Goal: Task Accomplishment & Management: Complete application form

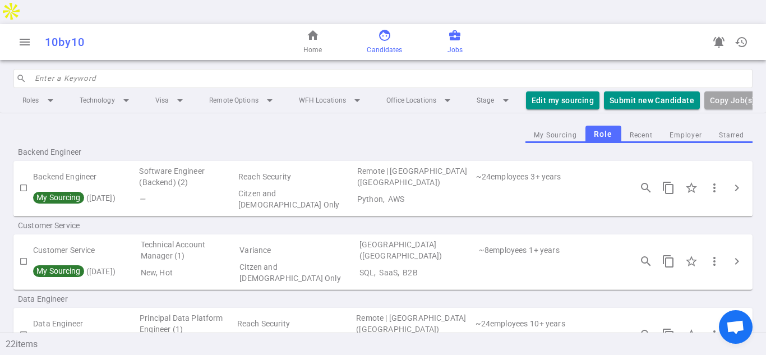
click at [381, 29] on link "face Candidates" at bounding box center [384, 42] width 35 height 27
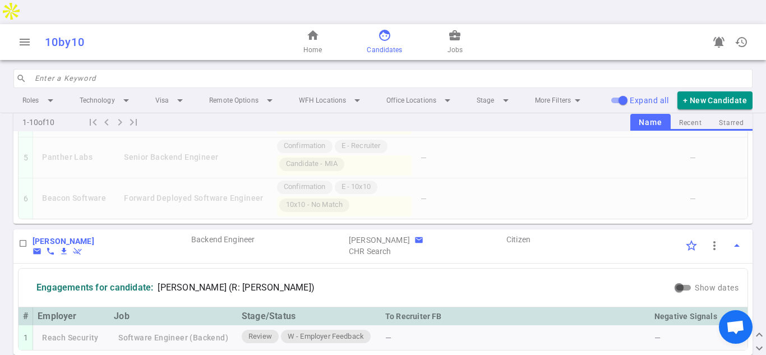
scroll to position [1844, 0]
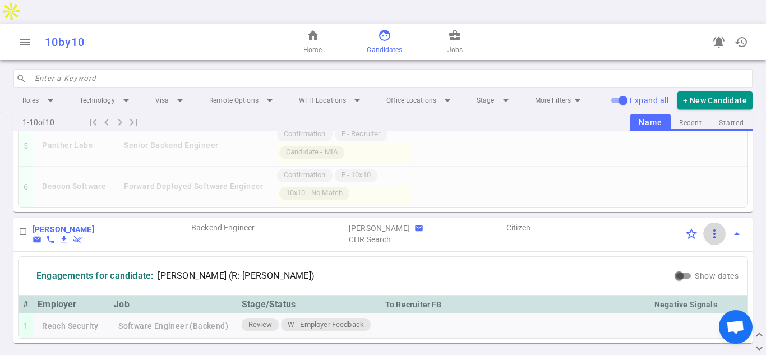
click at [715, 227] on span "more_vert" at bounding box center [713, 233] width 13 height 13
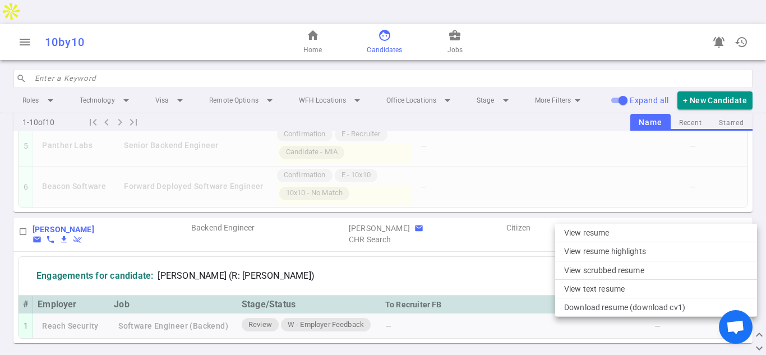
click at [51, 204] on div at bounding box center [383, 177] width 766 height 355
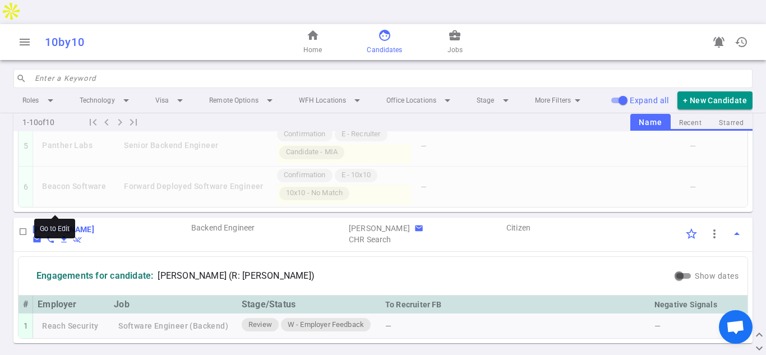
click at [52, 225] on b "[PERSON_NAME]" at bounding box center [64, 229] width 62 height 9
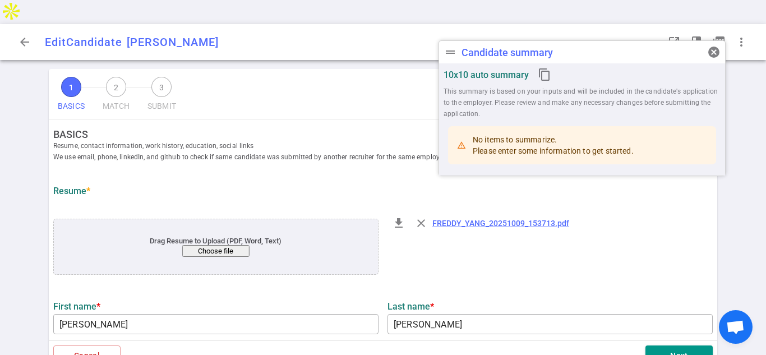
type input "[PERSON_NAME]"
type input "[PERSON_NAME][EMAIL_ADDRESS][PERSON_NAME][DOMAIN_NAME]"
type input "[PHONE_NUMBER]"
type input "[URL][DOMAIN_NAME]"
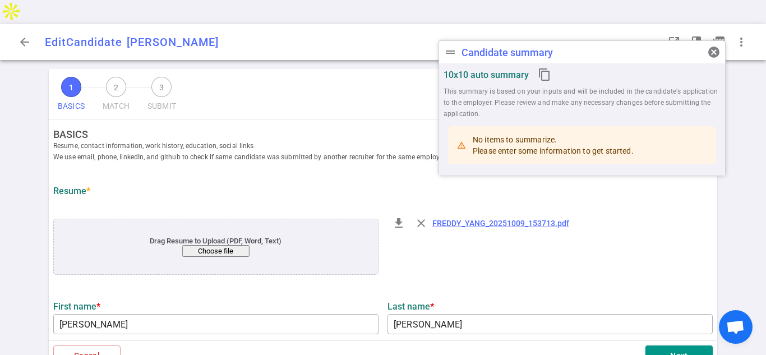
type textarea "[DOMAIN_NAME]"
type input "Balbix"
type textarea "Software Engineer Back End and Data Integration"
type input "4.7"
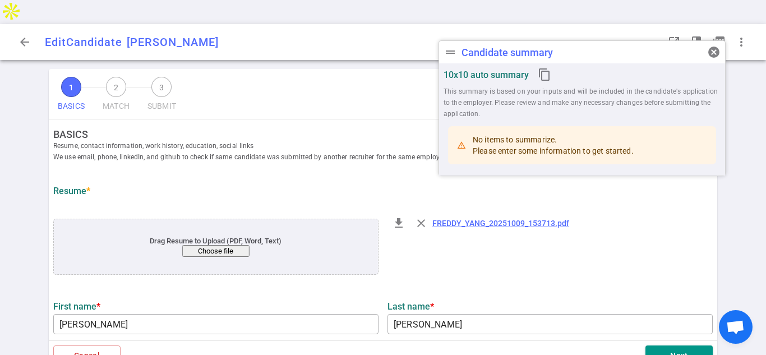
type input "Computer Science"
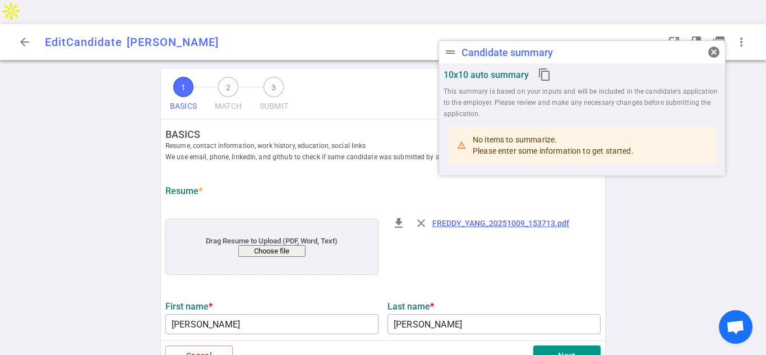
click at [712, 50] on span "cancel" at bounding box center [713, 51] width 13 height 13
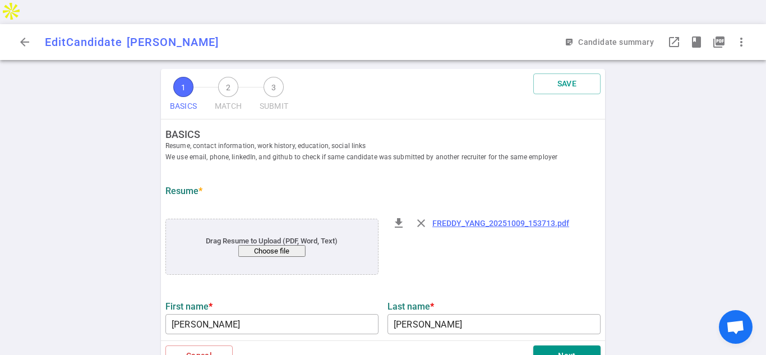
click at [276, 245] on button "Choose file" at bounding box center [271, 251] width 67 height 12
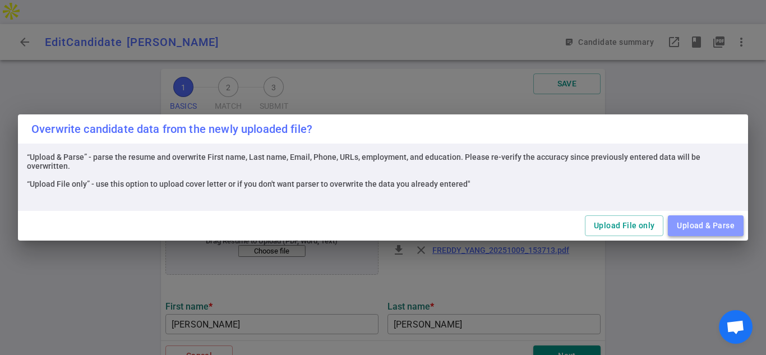
click at [700, 225] on button "Upload & Parse" at bounding box center [705, 225] width 76 height 21
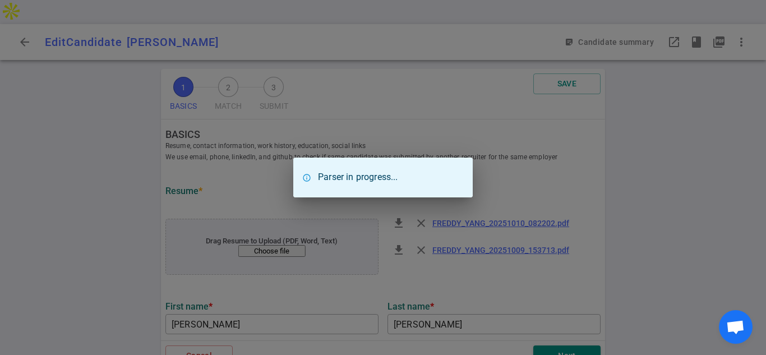
type input "[GEOGRAPHIC_DATA][US_STATE]"
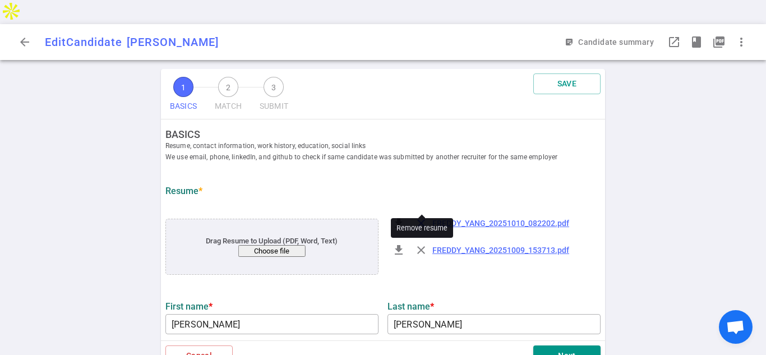
click at [419, 216] on span "close" at bounding box center [420, 222] width 13 height 13
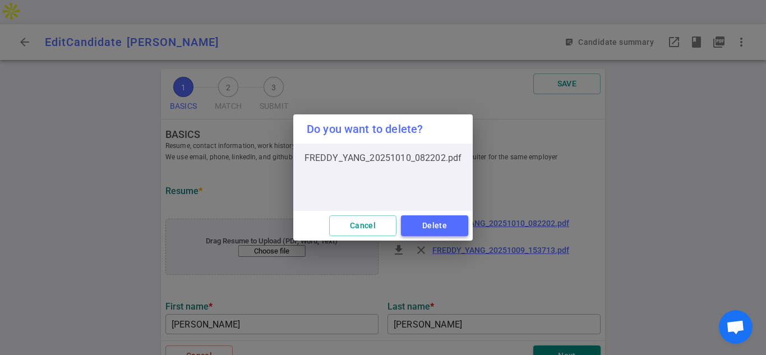
click at [421, 226] on button "Delete" at bounding box center [434, 225] width 67 height 21
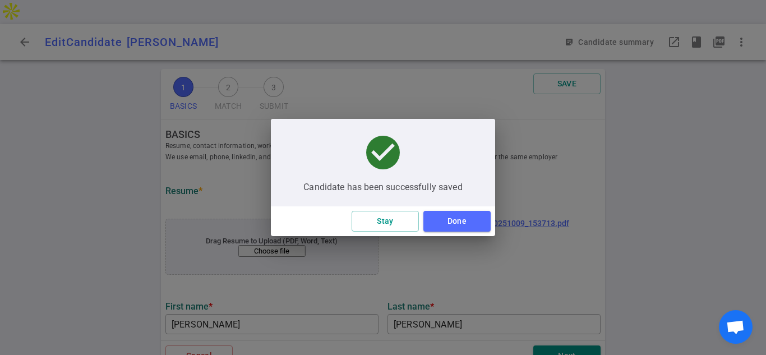
click at [421, 198] on div "check_circle Candidate has been successfully saved" at bounding box center [383, 162] width 224 height 87
click at [452, 219] on button "Done" at bounding box center [456, 221] width 67 height 21
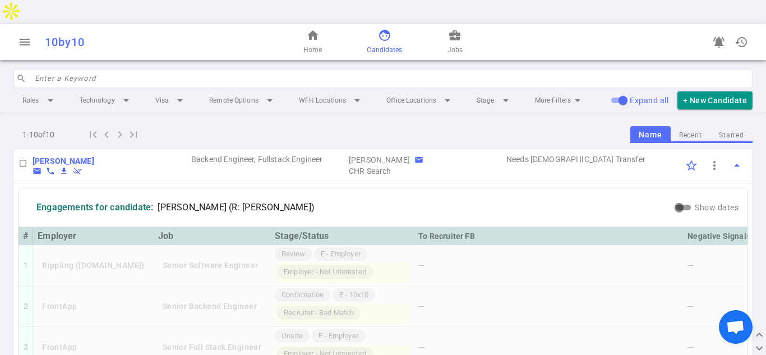
click at [379, 29] on span "face" at bounding box center [384, 35] width 13 height 13
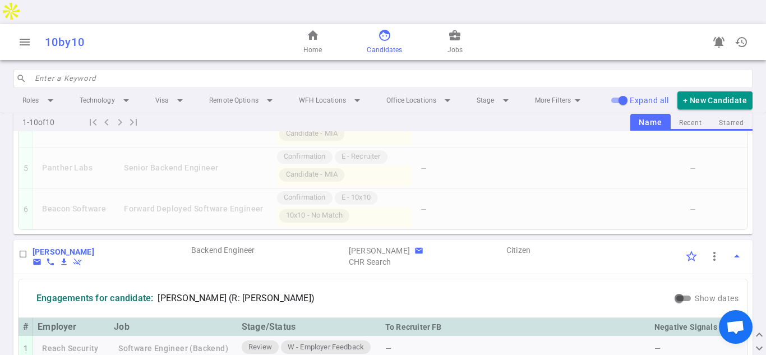
scroll to position [1844, 0]
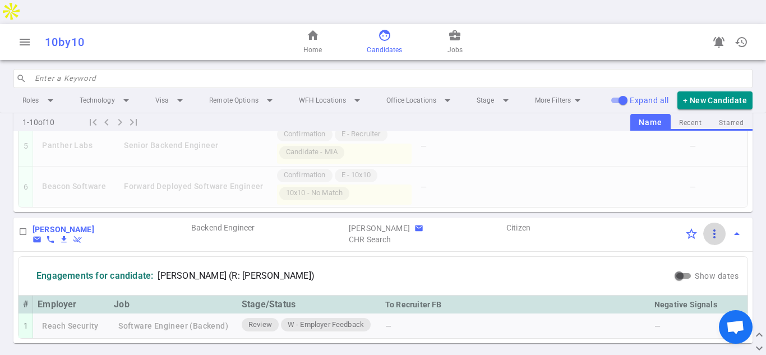
click at [714, 227] on span "more_vert" at bounding box center [713, 233] width 13 height 13
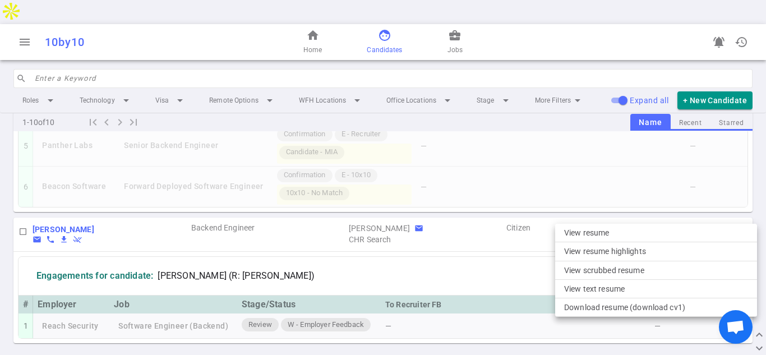
click at [52, 202] on div at bounding box center [383, 177] width 766 height 355
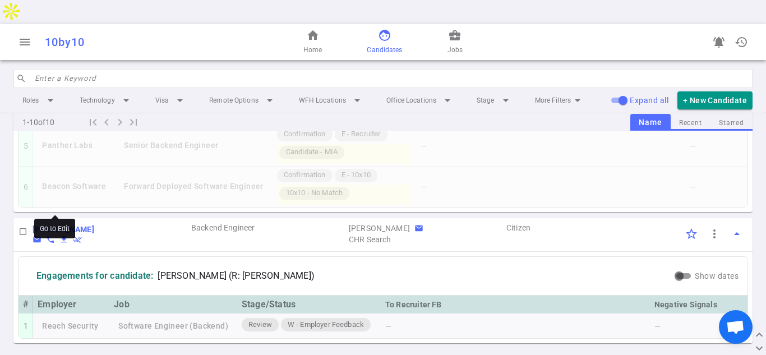
click at [69, 225] on b "[PERSON_NAME]" at bounding box center [64, 229] width 62 height 9
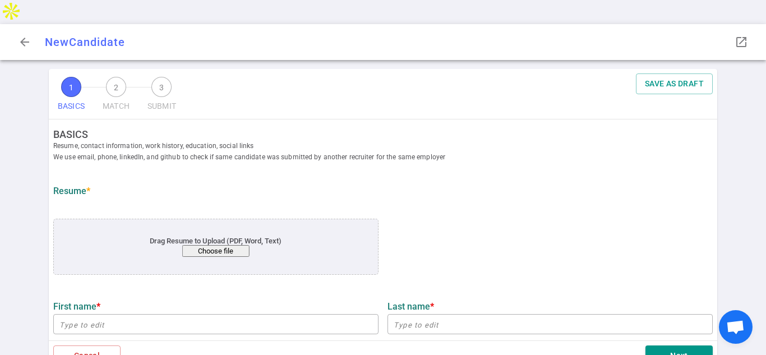
type input "[PERSON_NAME]"
type input "[PERSON_NAME][EMAIL_ADDRESS][PERSON_NAME][DOMAIN_NAME]"
type input "[PHONE_NUMBER]"
type input "[URL][DOMAIN_NAME]"
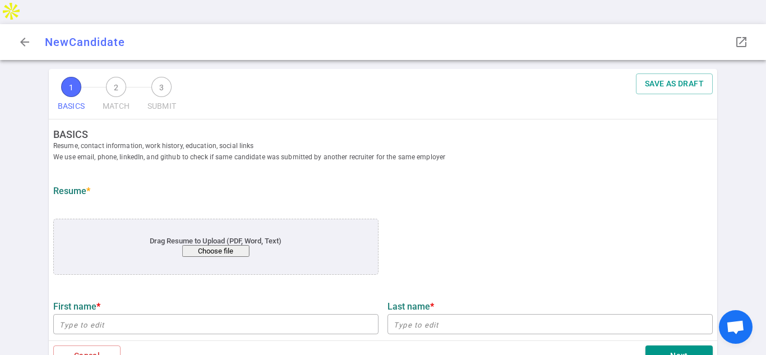
type textarea "[DOMAIN_NAME]"
type input "Balbix"
type textarea "Software Engineer Back End and Data Integration"
type input "4.7"
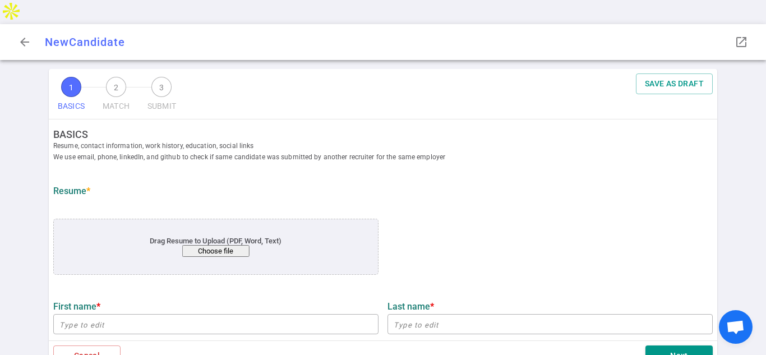
type input "[GEOGRAPHIC_DATA][US_STATE]"
type input "Computer Science"
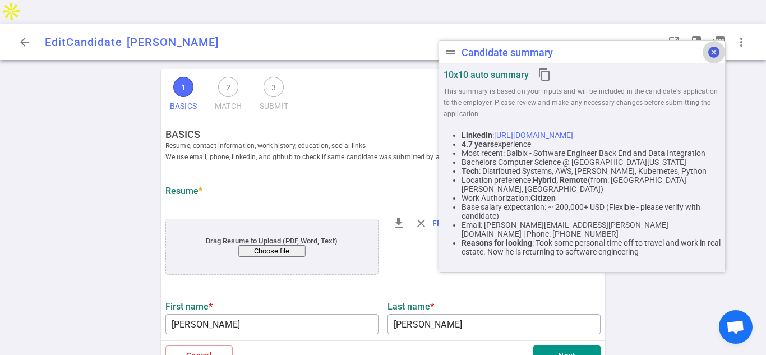
click at [711, 55] on span "cancel" at bounding box center [713, 51] width 13 height 13
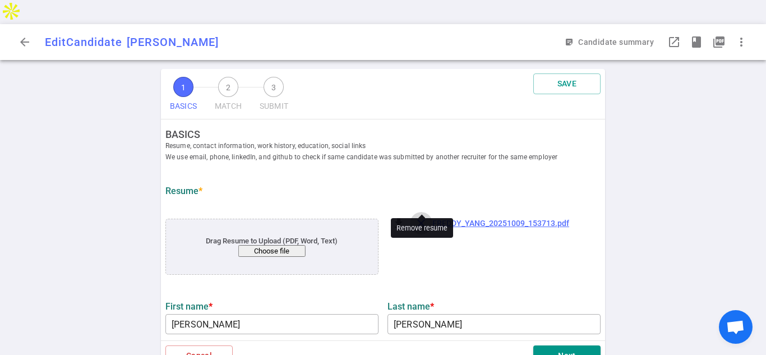
click at [421, 216] on span "close" at bounding box center [420, 222] width 13 height 13
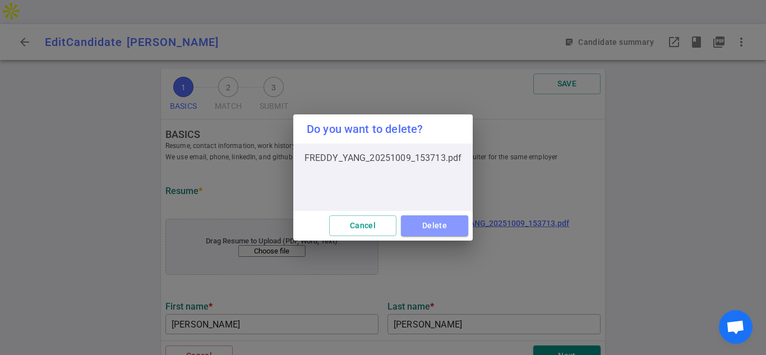
drag, startPoint x: 426, startPoint y: 224, endPoint x: 375, endPoint y: 216, distance: 51.5
click at [427, 223] on button "Delete" at bounding box center [434, 225] width 67 height 21
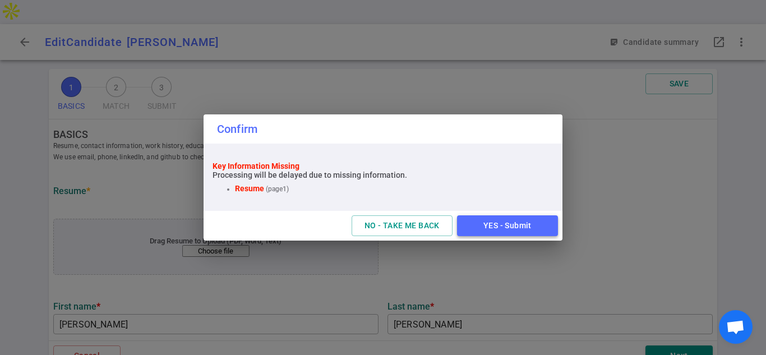
click at [526, 225] on button "YES - Submit" at bounding box center [507, 225] width 101 height 21
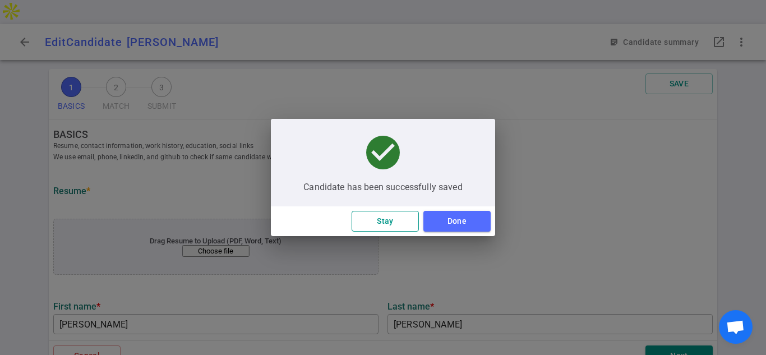
click at [395, 224] on button "Stay" at bounding box center [384, 221] width 67 height 21
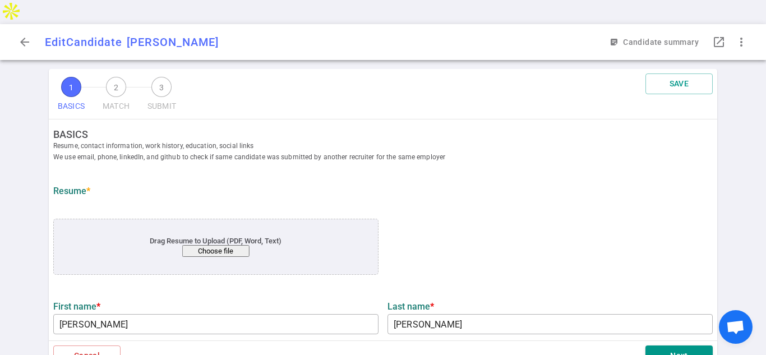
click at [222, 245] on button "Choose file" at bounding box center [215, 251] width 67 height 12
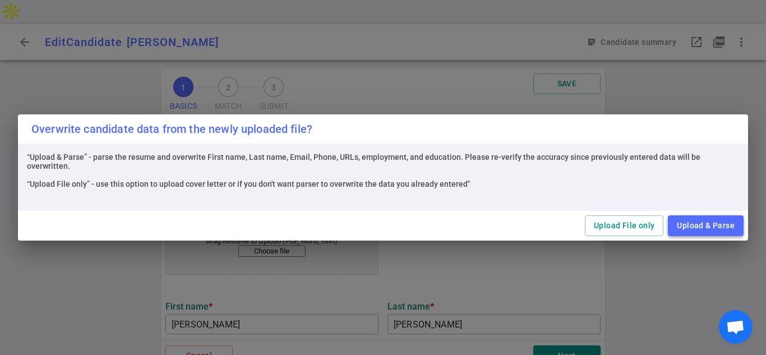
click at [705, 222] on button "Upload & Parse" at bounding box center [705, 225] width 76 height 21
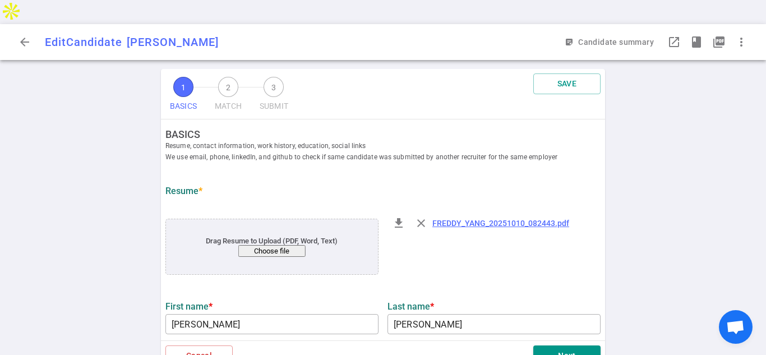
click at [670, 164] on div "1 BASICS 2 MATCH 3 SUBMIT SAVE BASICS Resume, contact information, work history…" at bounding box center [383, 224] width 766 height 310
click at [764, 69] on div "1 BASICS 2 MATCH 3 SUBMIT SAVE BASICS Resume, contact information, work history…" at bounding box center [383, 224] width 766 height 310
click at [647, 105] on div "1 BASICS 2 MATCH 3 SUBMIT SAVE BASICS Resume, contact information, work history…" at bounding box center [383, 224] width 766 height 310
click at [569, 73] on button "SAVE" at bounding box center [566, 83] width 67 height 21
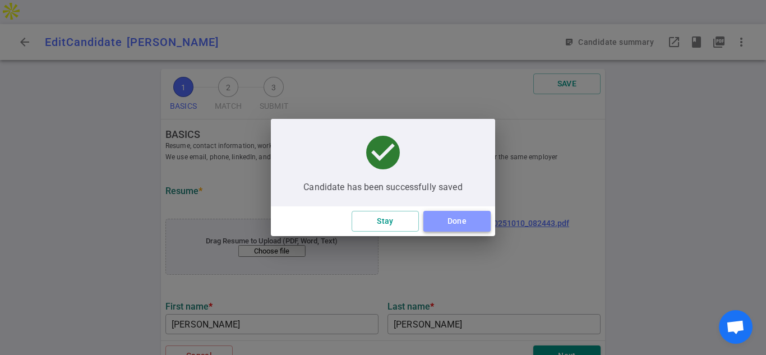
click at [462, 224] on button "Done" at bounding box center [456, 221] width 67 height 21
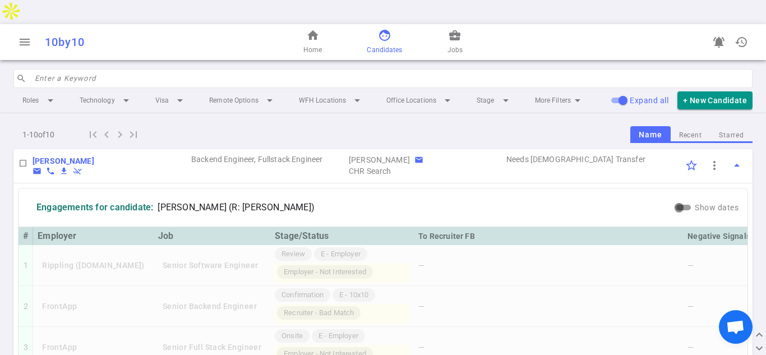
click at [381, 29] on span "face" at bounding box center [384, 35] width 13 height 13
click at [378, 29] on span "face" at bounding box center [384, 35] width 13 height 13
click at [381, 29] on span "face" at bounding box center [384, 35] width 13 height 13
click at [309, 29] on span "home" at bounding box center [312, 35] width 13 height 13
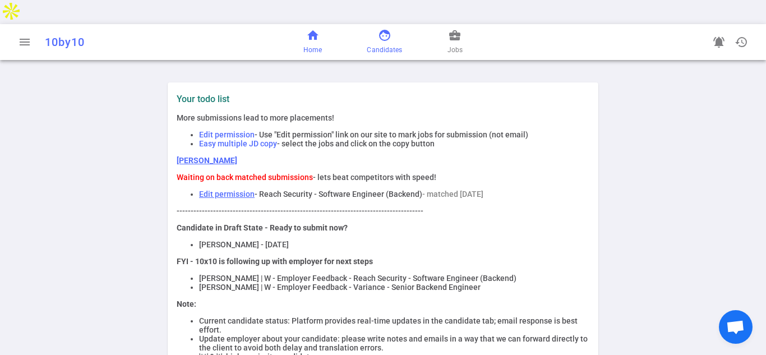
click at [387, 29] on span "face" at bounding box center [384, 35] width 13 height 13
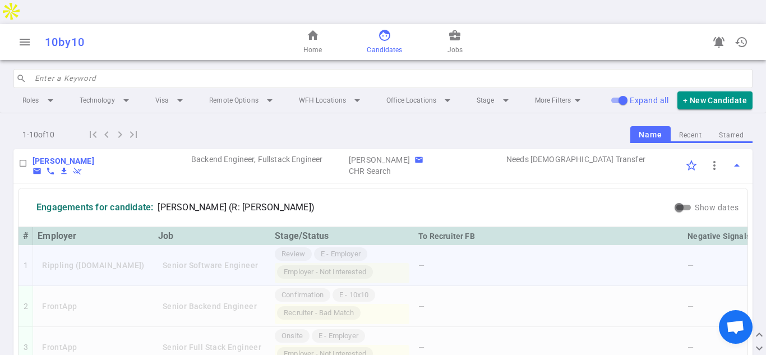
click at [583, 245] on td "—" at bounding box center [548, 265] width 269 height 41
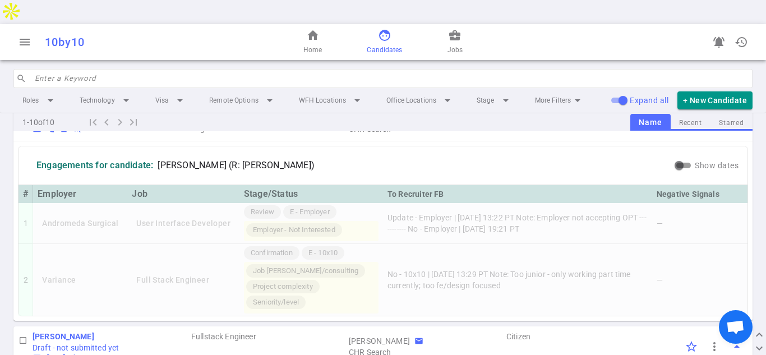
click at [580, 244] on td "No - 10x10 | [DATE] 13:29 PT Note: Too junior - only working part time currentl…" at bounding box center [517, 280] width 269 height 72
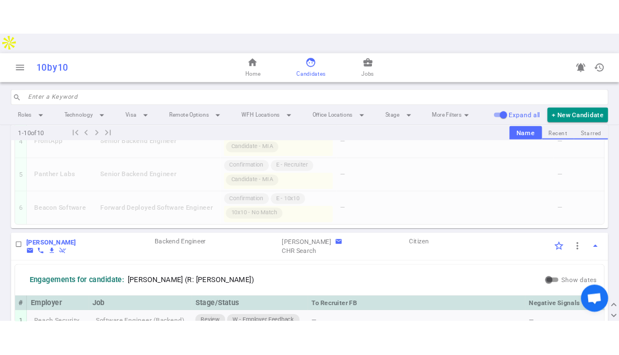
scroll to position [1844, 0]
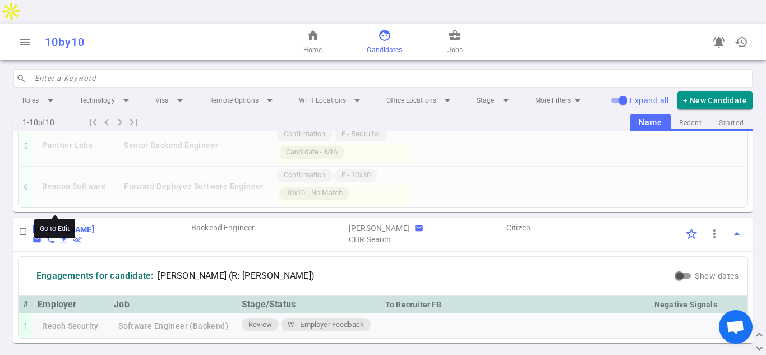
click at [54, 225] on b "[PERSON_NAME]" at bounding box center [64, 229] width 62 height 9
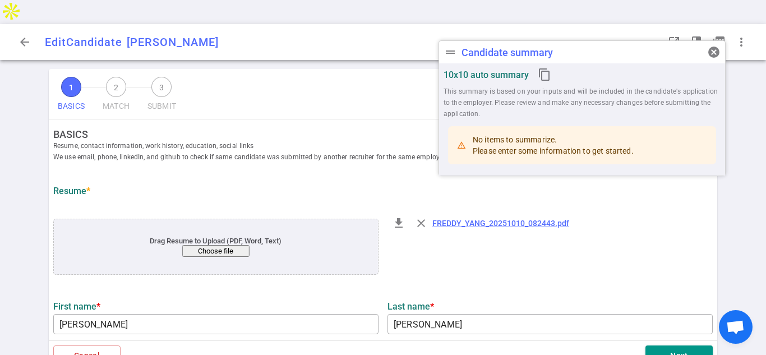
type input "[PERSON_NAME]"
type input "[PERSON_NAME][EMAIL_ADDRESS][PERSON_NAME][DOMAIN_NAME]"
type input "[PHONE_NUMBER]"
type input "[URL][DOMAIN_NAME]"
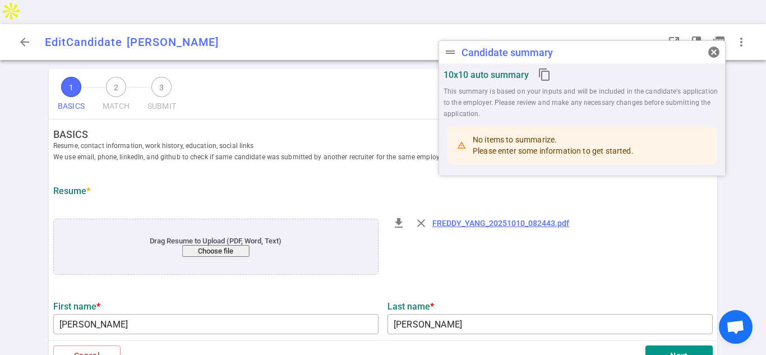
type textarea "[DOMAIN_NAME]"
type input "Balbix"
type textarea "Software Engineer Back End and Data Integration"
type input "4.7"
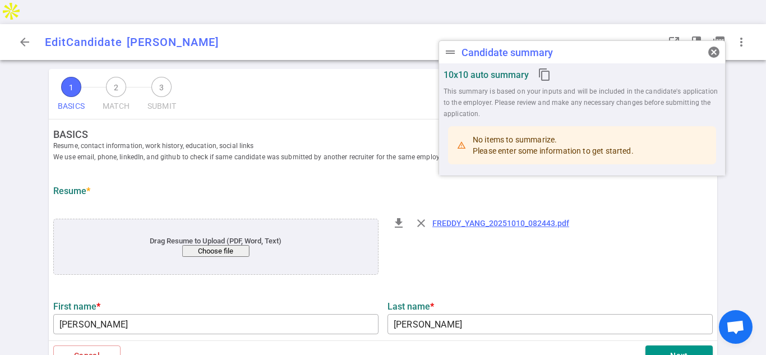
type input "[GEOGRAPHIC_DATA][US_STATE]"
type input "Computer Science"
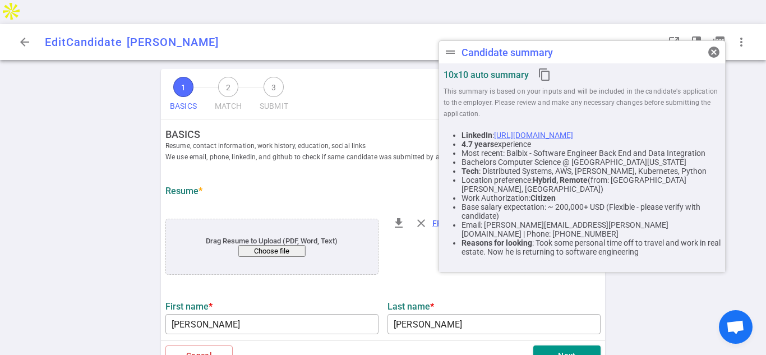
click at [90, 206] on div "1 BASICS 2 MATCH 3 SUBMIT SAVE BASICS Resume, contact information, work history…" at bounding box center [383, 224] width 766 height 310
click at [713, 48] on span "cancel" at bounding box center [713, 51] width 13 height 13
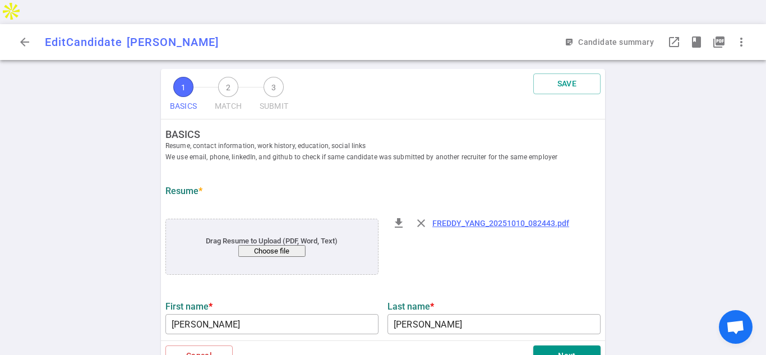
click at [710, 143] on div "1 BASICS 2 MATCH 3 SUBMIT SAVE BASICS Resume, contact information, work history…" at bounding box center [383, 224] width 766 height 310
click at [727, 96] on div "1 BASICS 2 MATCH 3 SUBMIT SAVE BASICS Resume, contact information, work history…" at bounding box center [383, 224] width 766 height 310
click at [113, 281] on div "1 BASICS 2 MATCH 3 SUBMIT SAVE BASICS Resume, contact information, work history…" at bounding box center [383, 224] width 766 height 310
click at [763, 69] on div "1 BASICS 2 MATCH 3 SUBMIT SAVE BASICS Resume, contact information, work history…" at bounding box center [383, 224] width 766 height 310
click at [764, 69] on div "1 BASICS 2 MATCH 3 SUBMIT SAVE BASICS Resume, contact information, work history…" at bounding box center [383, 224] width 766 height 310
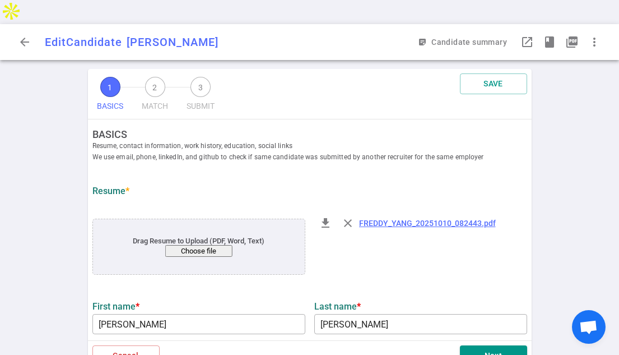
click at [606, 205] on div "1 BASICS 2 MATCH 3 SUBMIT SAVE BASICS Resume, contact information, work history…" at bounding box center [309, 224] width 619 height 310
click at [565, 217] on div "1 BASICS 2 MATCH 3 SUBMIT SAVE BASICS Resume, contact information, work history…" at bounding box center [309, 224] width 619 height 310
click at [492, 233] on div "file_download close FREDDY_YANG_20251010_082443.pdf" at bounding box center [421, 248] width 222 height 76
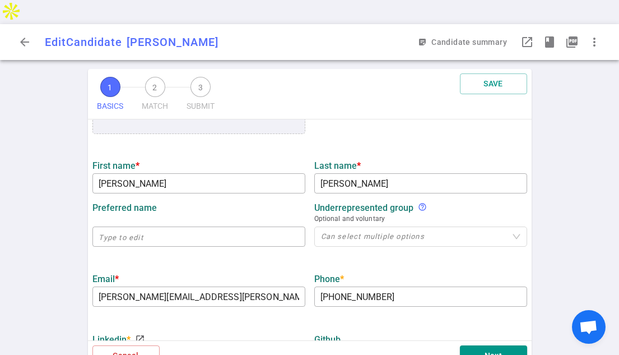
scroll to position [157, 0]
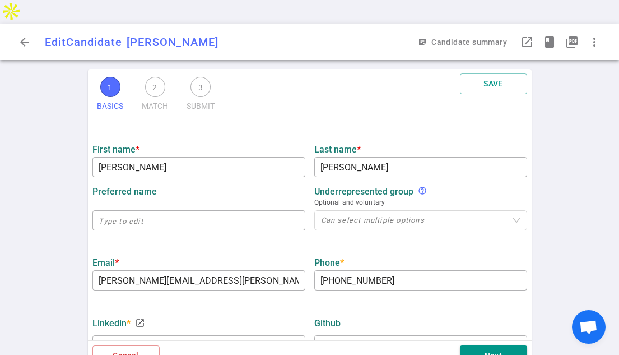
drag, startPoint x: 532, startPoint y: 179, endPoint x: 532, endPoint y: 197, distance: 18.5
click at [532, 197] on div "1 BASICS 2 MATCH 3 SUBMIT SAVE BASICS Resume, contact information, work history…" at bounding box center [310, 224] width 448 height 310
click at [470, 251] on div "Phone * [PHONE_NUMBER] ​" at bounding box center [421, 271] width 222 height 40
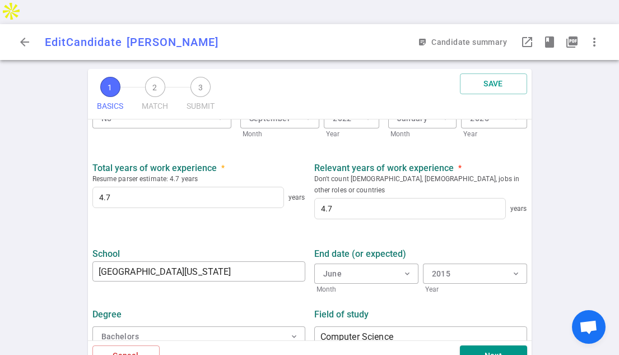
scroll to position [557, 0]
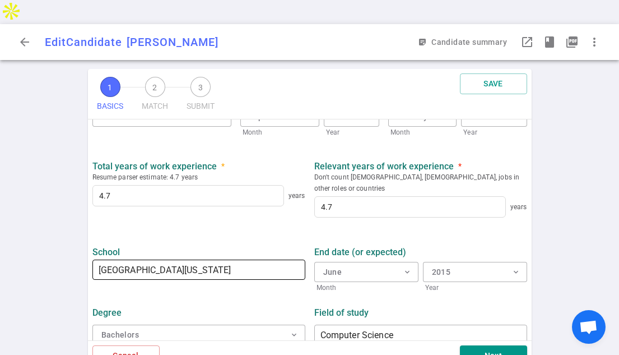
drag, startPoint x: 189, startPoint y: 238, endPoint x: 195, endPoint y: 241, distance: 6.8
click at [191, 261] on input "[GEOGRAPHIC_DATA][US_STATE]" at bounding box center [198, 270] width 213 height 18
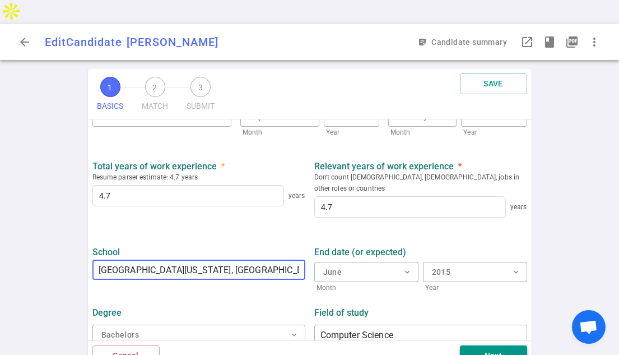
type input "[GEOGRAPHIC_DATA][US_STATE], [GEOGRAPHIC_DATA][PERSON_NAME]"
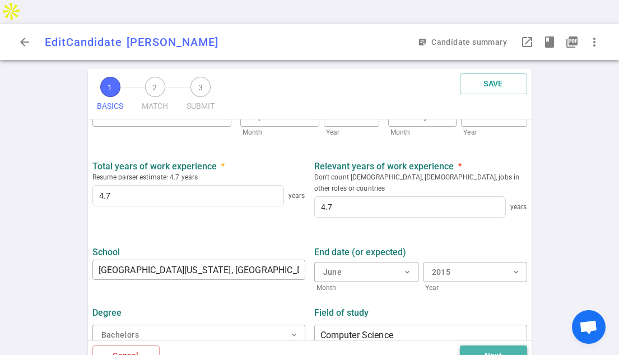
click at [489, 345] on button "Next" at bounding box center [493, 355] width 67 height 21
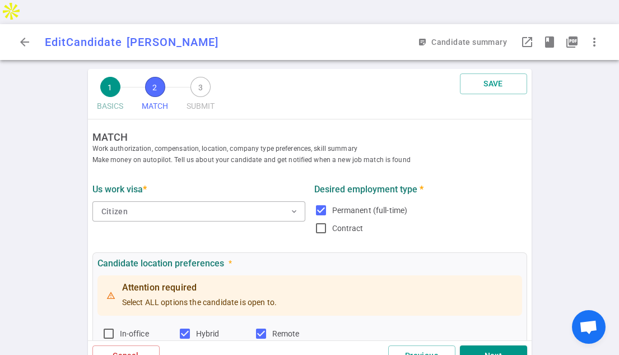
scroll to position [0, 0]
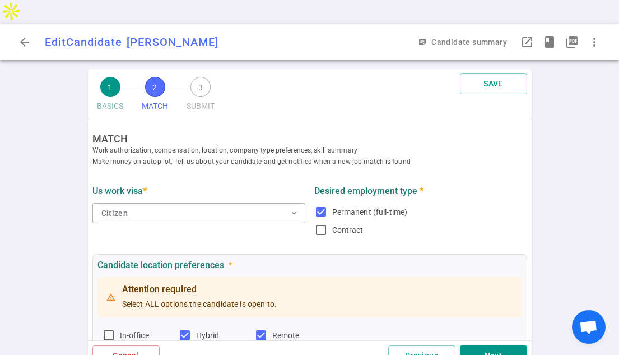
click at [574, 91] on div "1 BASICS 2 MATCH 3 SUBMIT SAVE MATCH Work authorization, compensation, location…" at bounding box center [309, 224] width 619 height 310
click at [500, 73] on button "SAVE" at bounding box center [493, 83] width 67 height 21
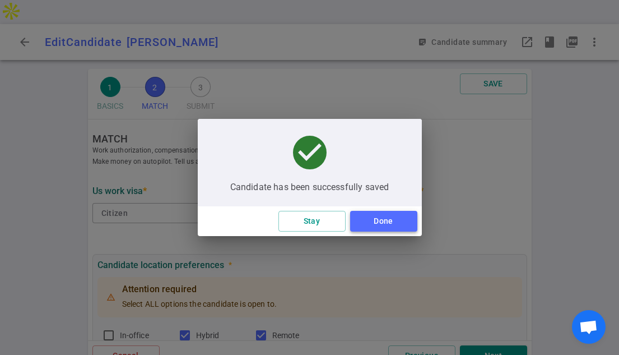
click at [386, 220] on button "Done" at bounding box center [383, 221] width 67 height 21
